Goal: Book appointment/travel/reservation

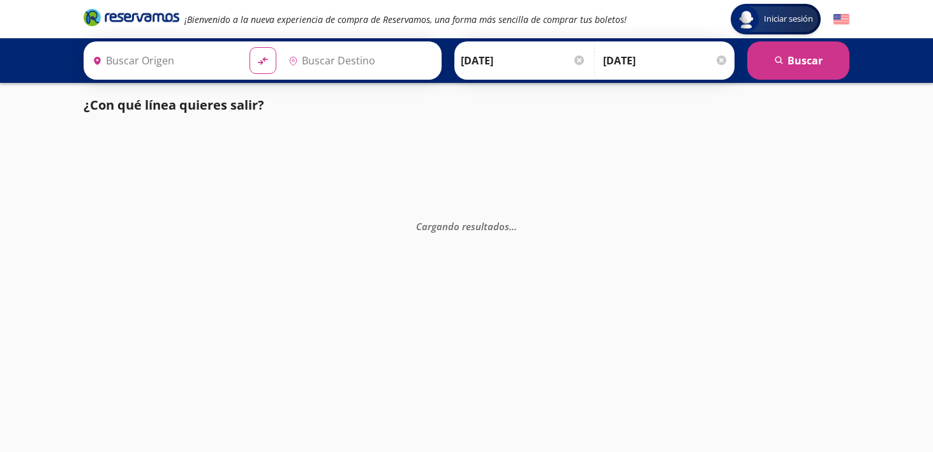
type input "[GEOGRAPHIC_DATA], [GEOGRAPHIC_DATA]"
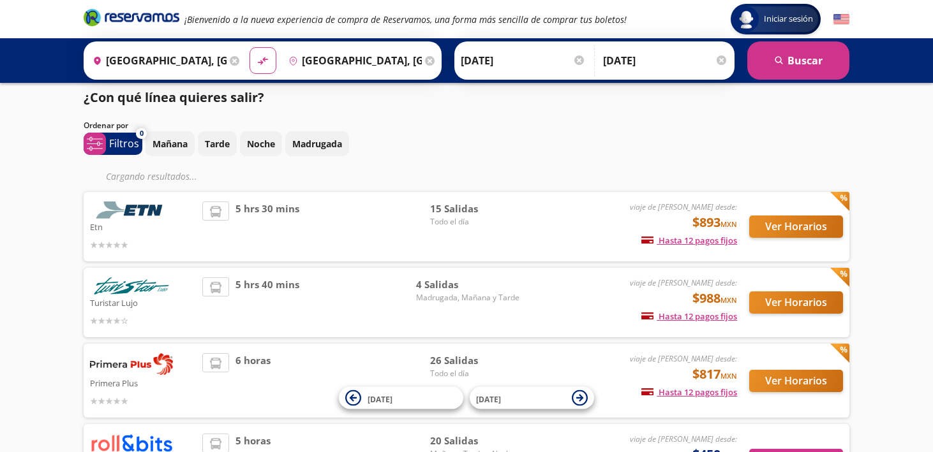
scroll to position [7, 0]
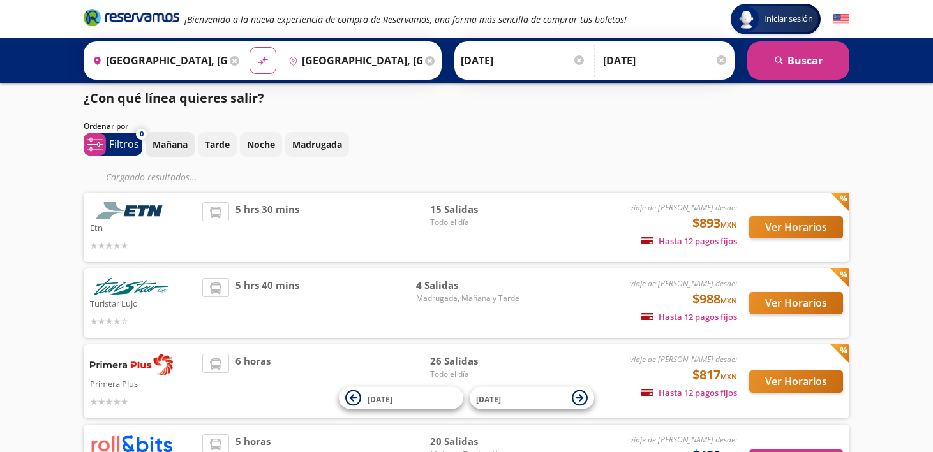
click at [169, 144] on p "Mañana" at bounding box center [169, 144] width 35 height 13
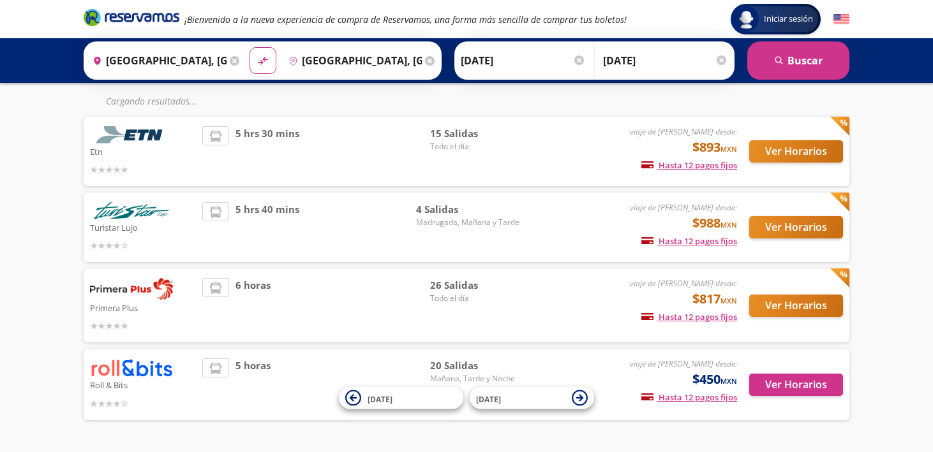
scroll to position [123, 0]
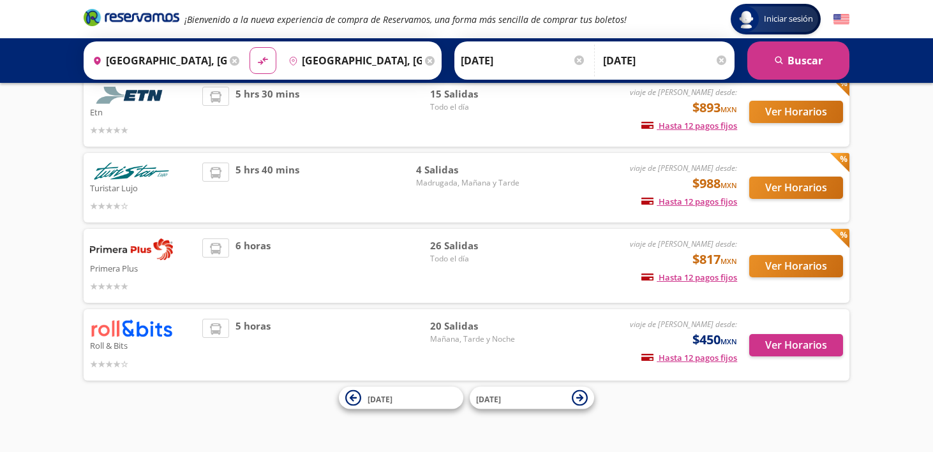
click at [242, 327] on span "5 horas" at bounding box center [252, 345] width 35 height 52
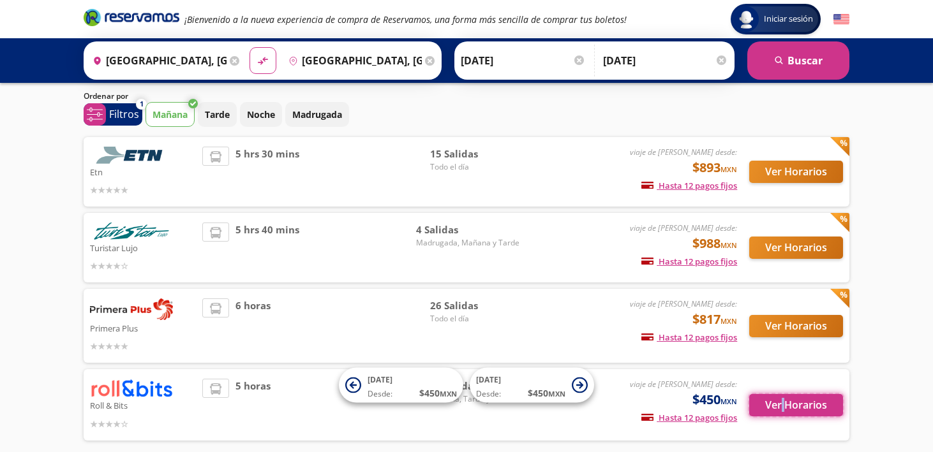
scroll to position [0, 0]
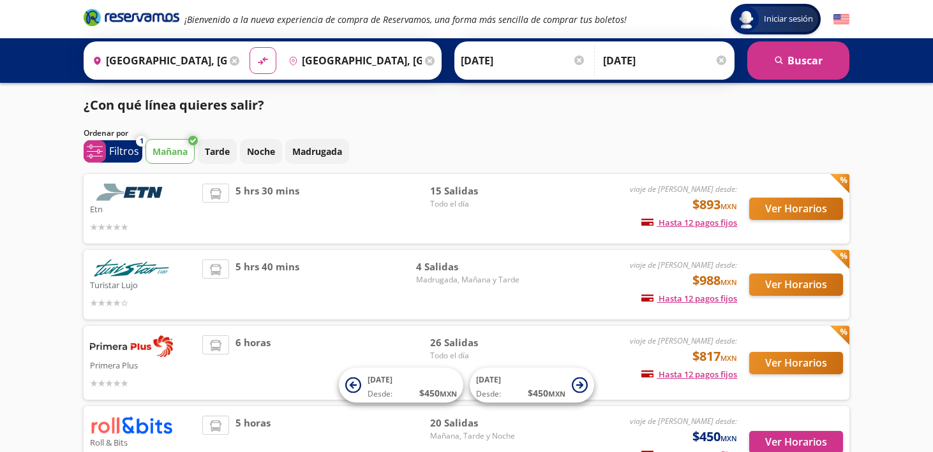
click at [889, 202] on div "Iniciar sesión Iniciar sesión ¡Bienvenido a la nueva experiencia de compra de R…" at bounding box center [466, 274] width 933 height 548
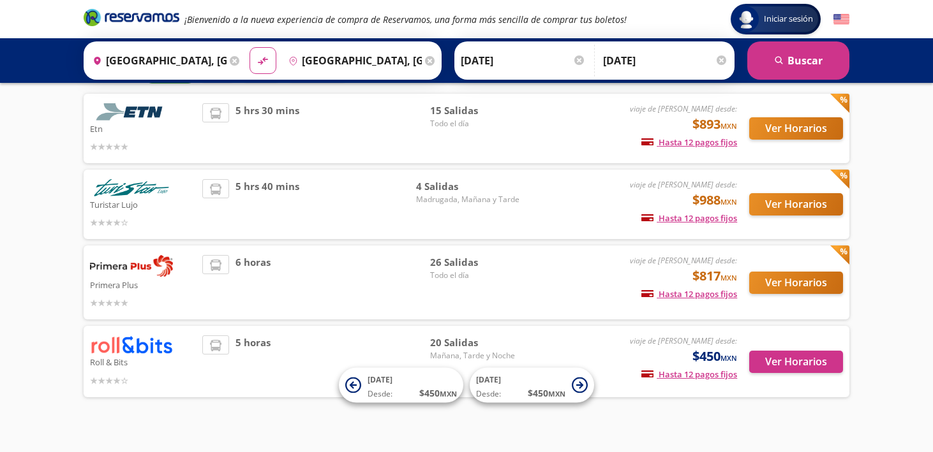
scroll to position [97, 0]
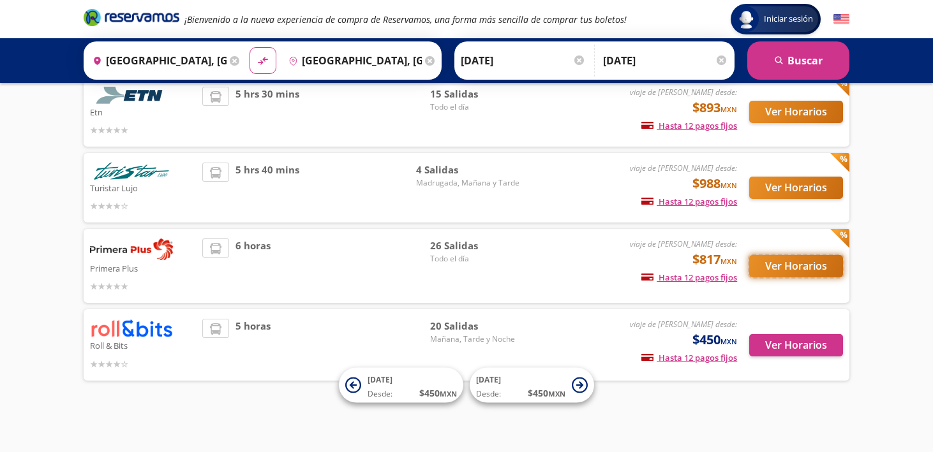
click at [784, 269] on button "Ver Horarios" at bounding box center [796, 266] width 94 height 22
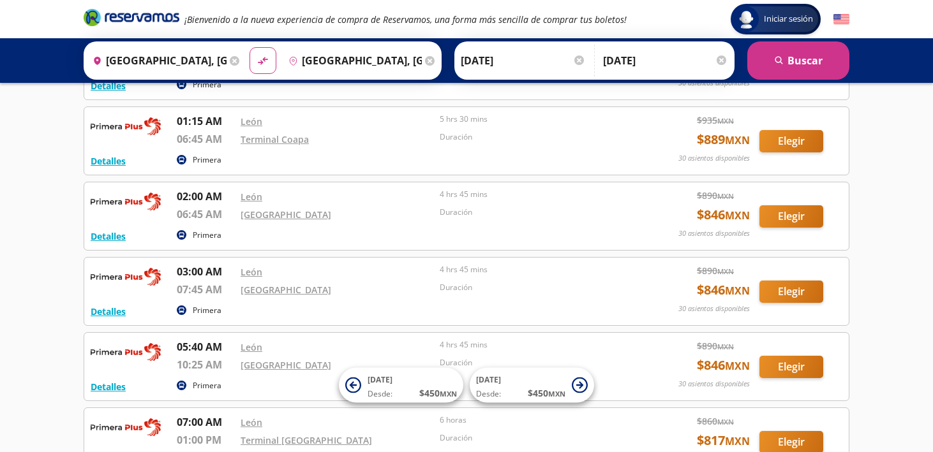
scroll to position [120, 0]
